Goal: Use online tool/utility: Utilize a website feature to perform a specific function

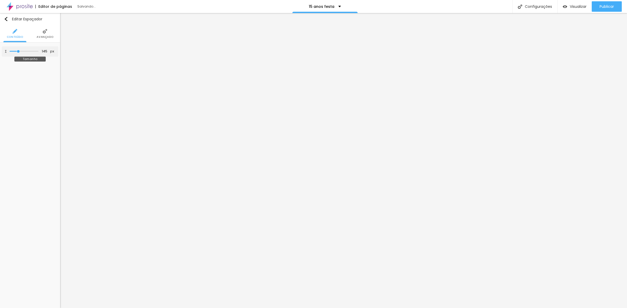
type input "156"
type input "162"
type input "174"
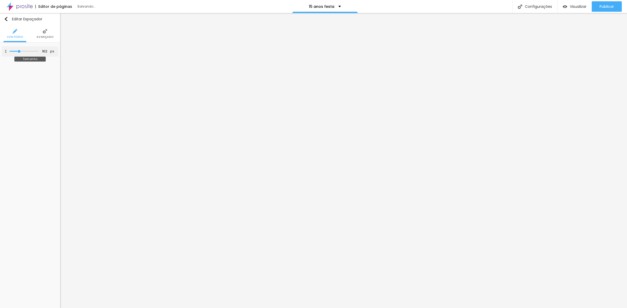
type input "174"
type input "181"
type input "193"
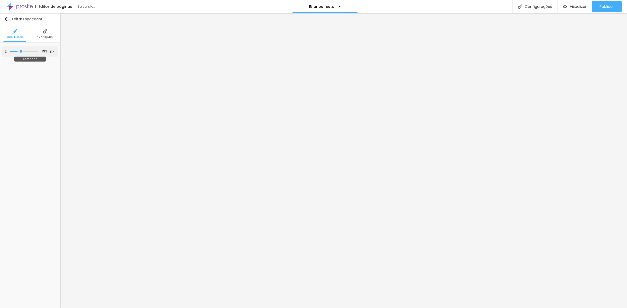
type input "212"
type input "225"
type input "238"
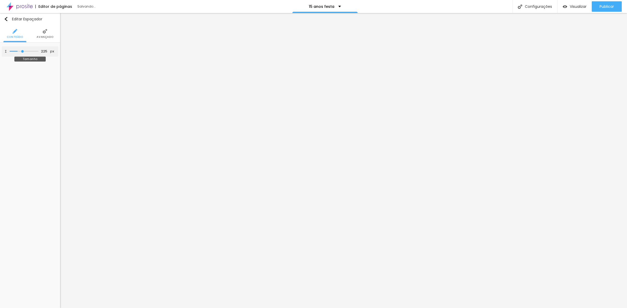
type input "238"
type input "257"
type input "283"
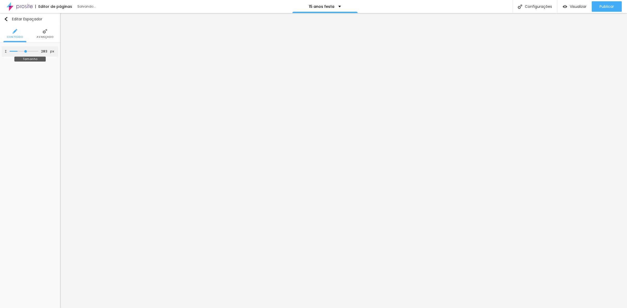
type input "296"
type input "303"
type input "315"
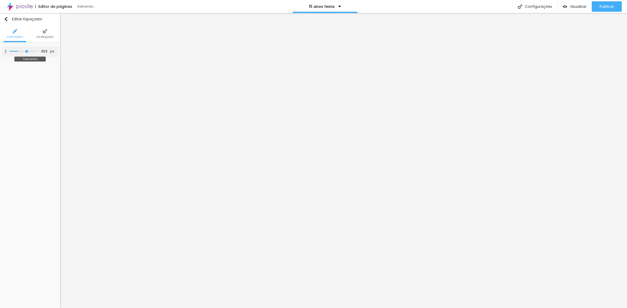
type input "315"
type input "322"
type input "335"
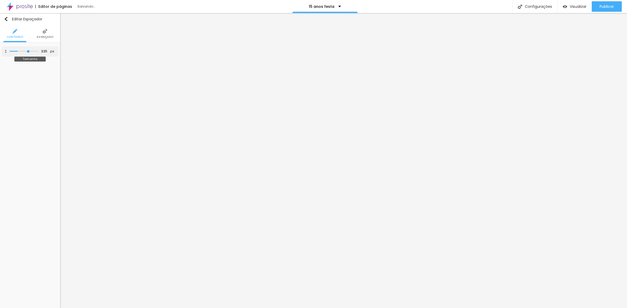
type input "341"
type input "348"
type input "367"
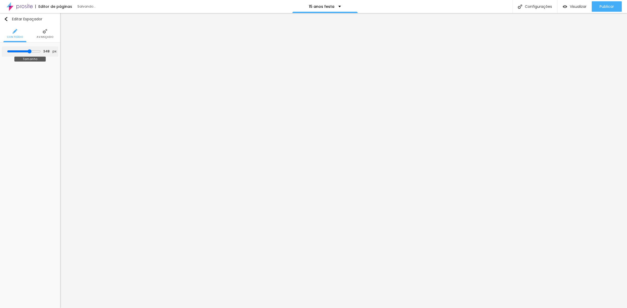
type input "367"
type input "386"
type input "419"
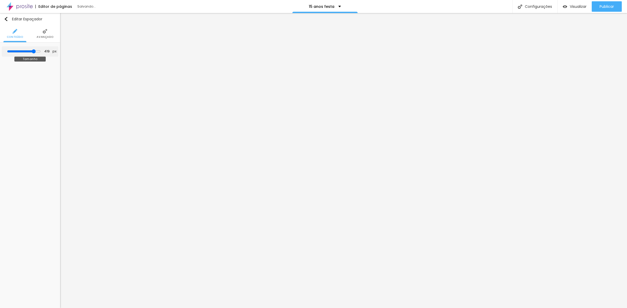
type input "425"
type input "432"
click at [33, 54] on input "range" at bounding box center [24, 51] width 34 height 4
type input "432"
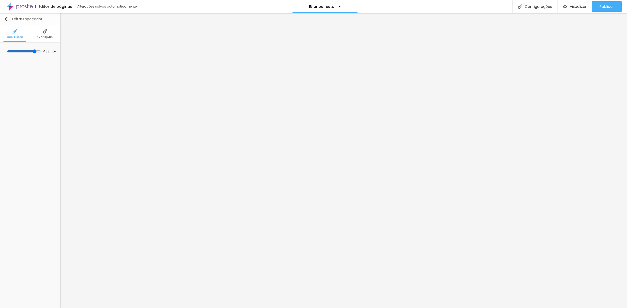
click at [1, 20] on button "Editar Espaçador" at bounding box center [30, 19] width 60 height 12
type input "320"
type input "315"
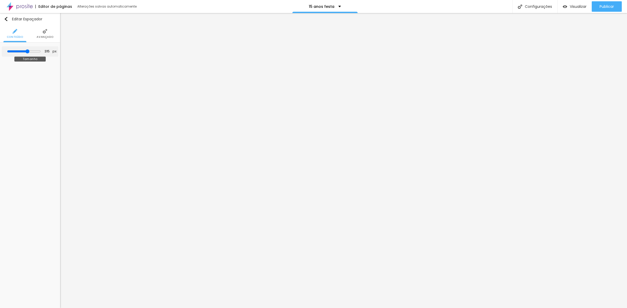
type input "302"
type input "296"
type input "283"
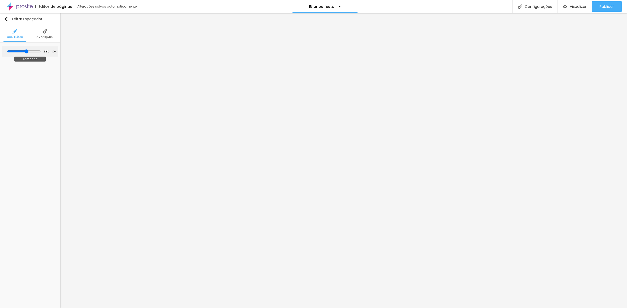
type input "283"
type input "270"
type input "264"
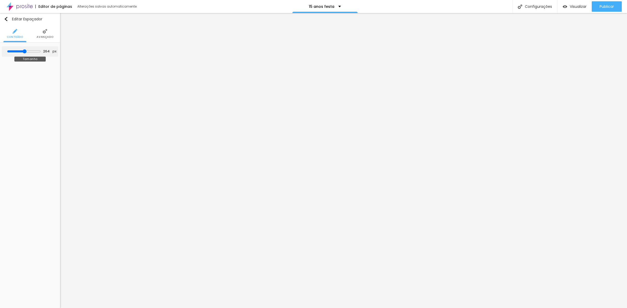
type input "257"
type input "251"
type input "244"
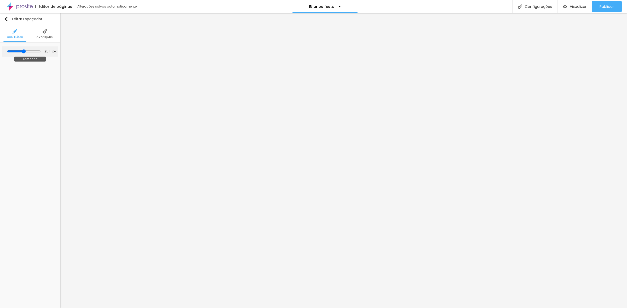
type input "244"
type input "238"
type input "225"
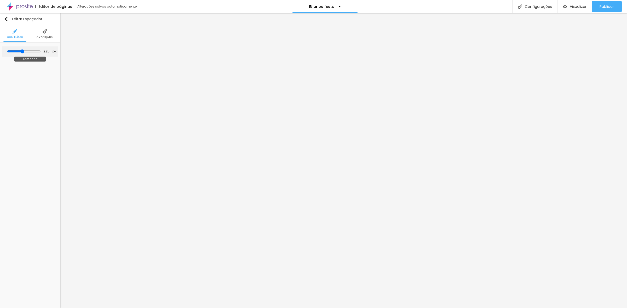
type input "219"
type input "212"
type input "206"
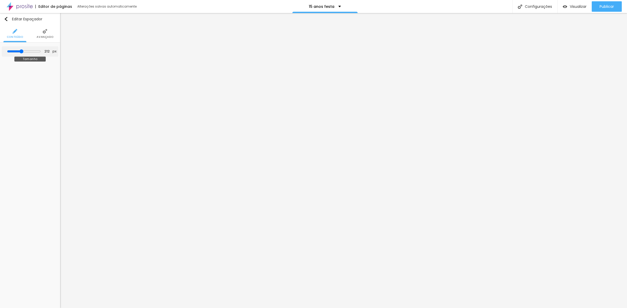
type input "206"
type input "199"
type input "193"
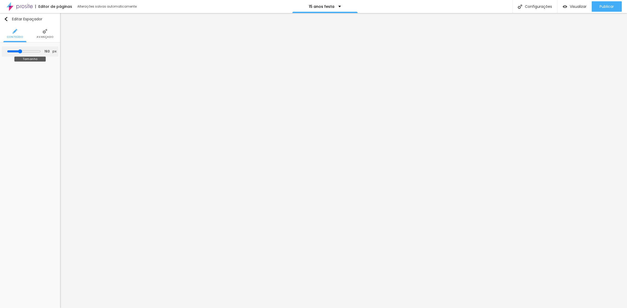
type input "186"
drag, startPoint x: 27, startPoint y: 51, endPoint x: 48, endPoint y: 52, distance: 20.4
type input "193"
click at [21, 50] on input "range" at bounding box center [24, 51] width 34 height 4
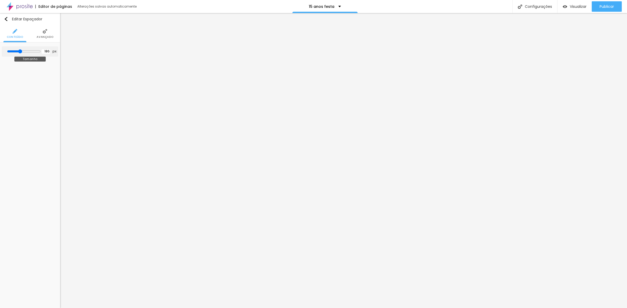
type input "193"
click at [0, 18] on button "Editar Espaçador" at bounding box center [30, 19] width 60 height 12
